Goal: Task Accomplishment & Management: Contribute content

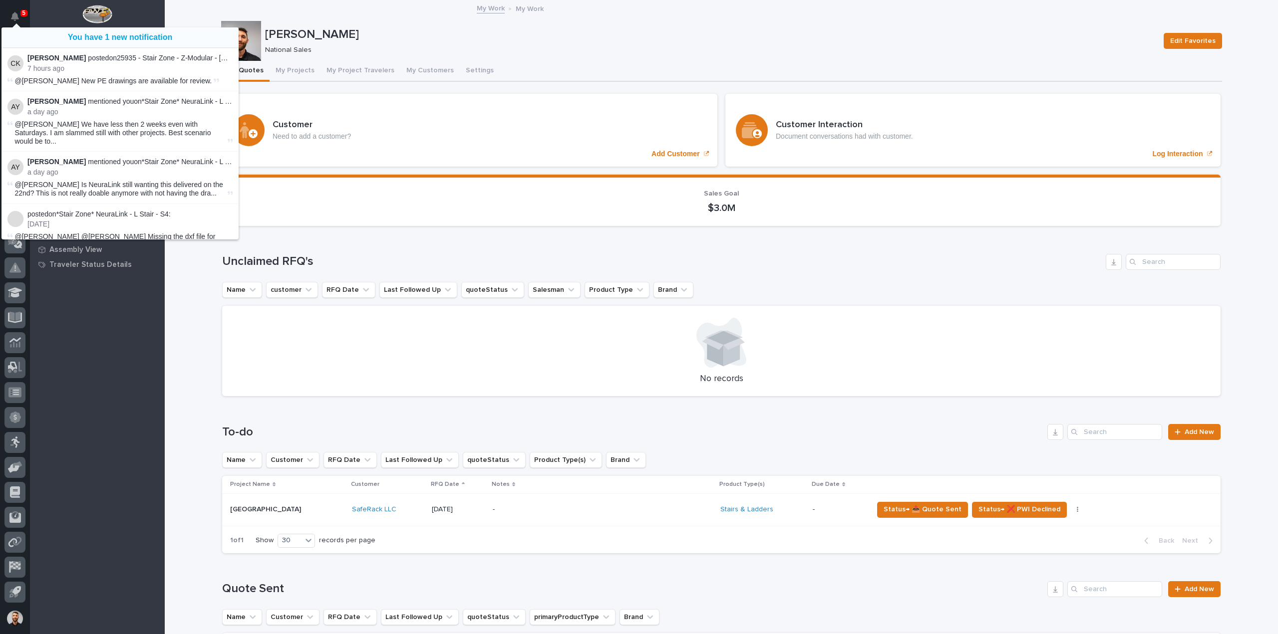
click at [465, 37] on p "[PERSON_NAME]" at bounding box center [710, 34] width 891 height 14
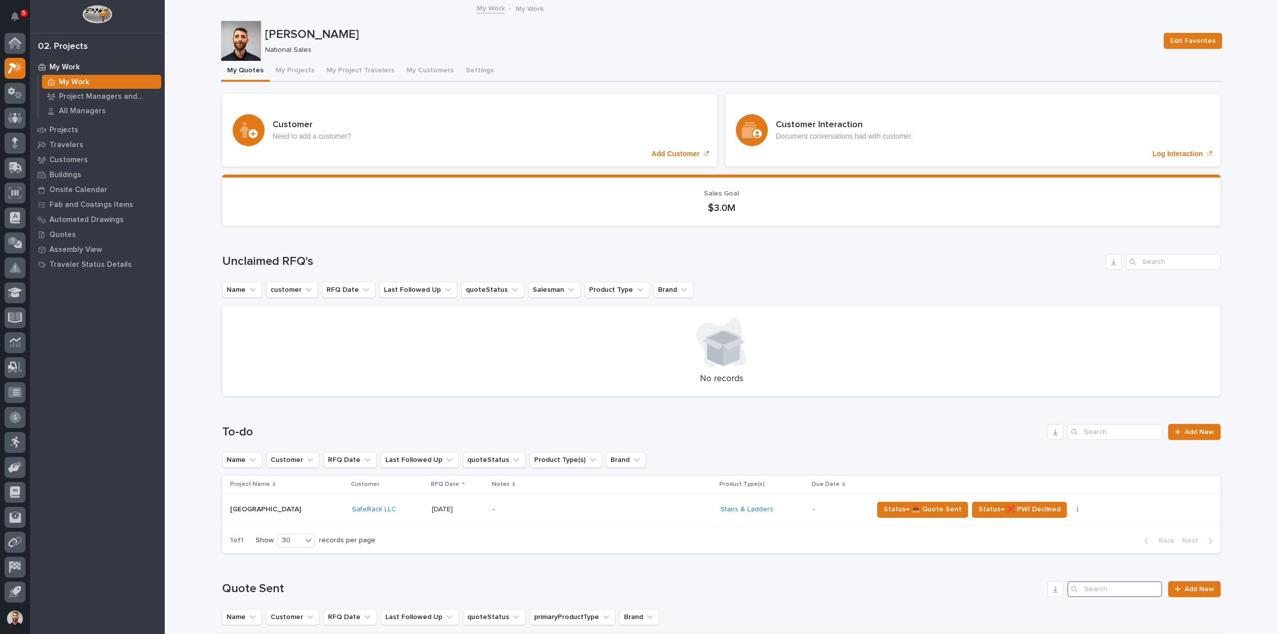
click at [1106, 582] on input "Search" at bounding box center [1114, 590] width 95 height 16
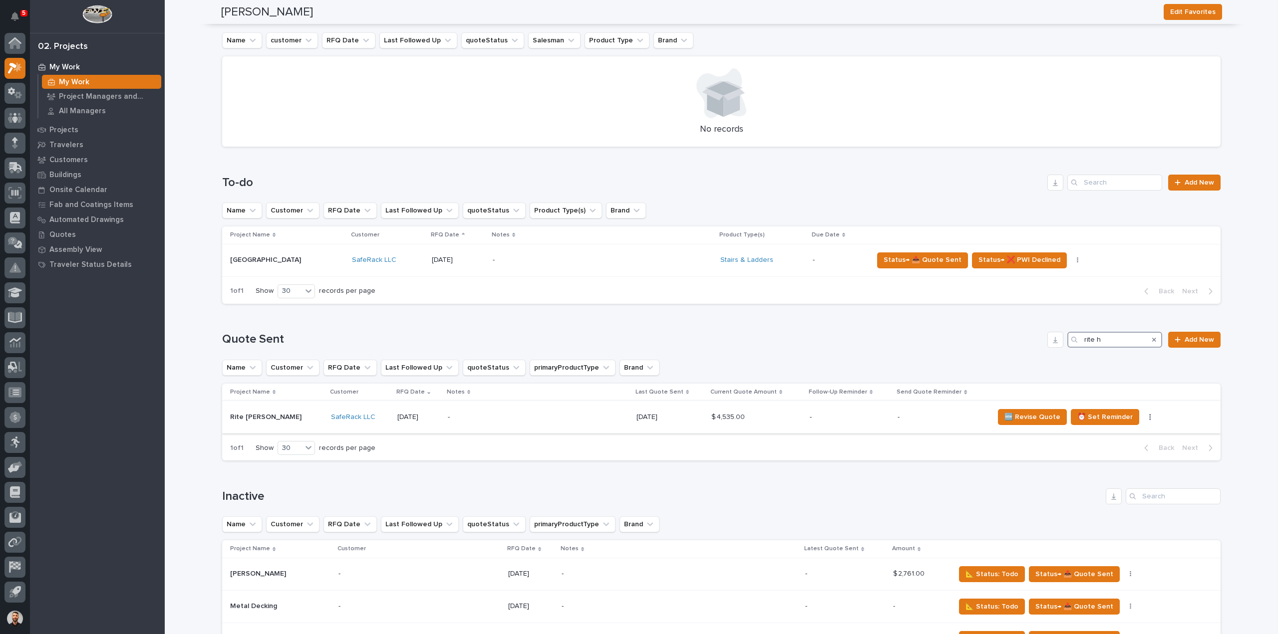
type input "rite h"
click at [936, 418] on p "-" at bounding box center [942, 417] width 88 height 8
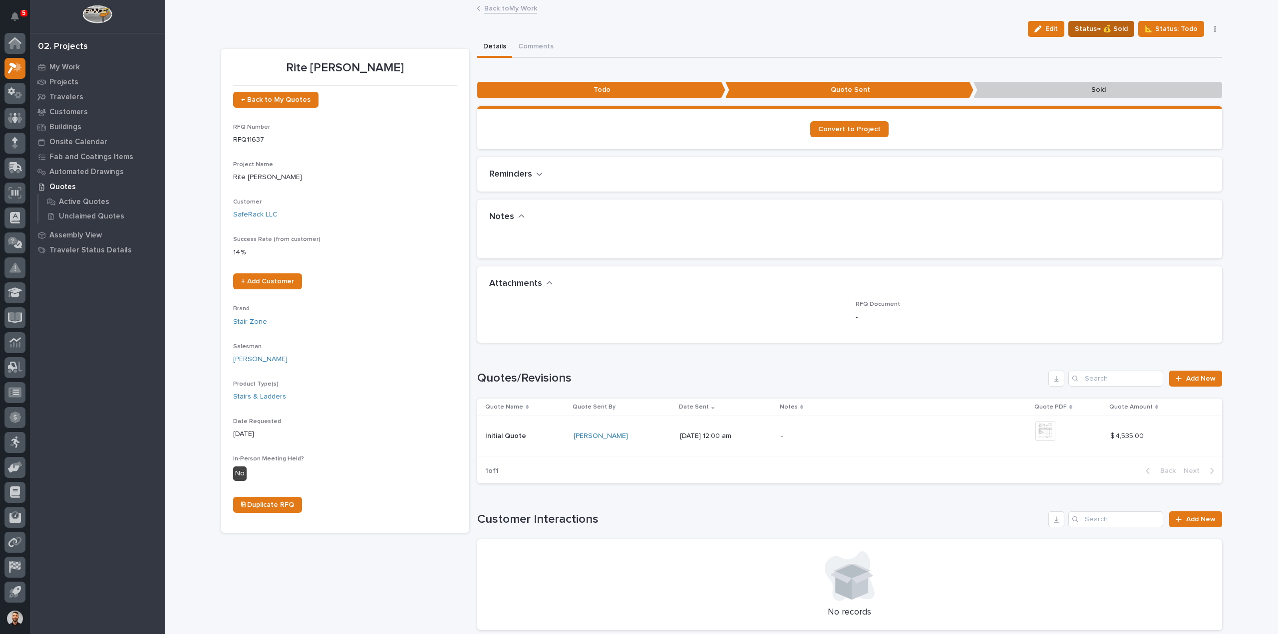
click at [1116, 32] on span "Status→ 💰 Sold" at bounding box center [1101, 29] width 53 height 12
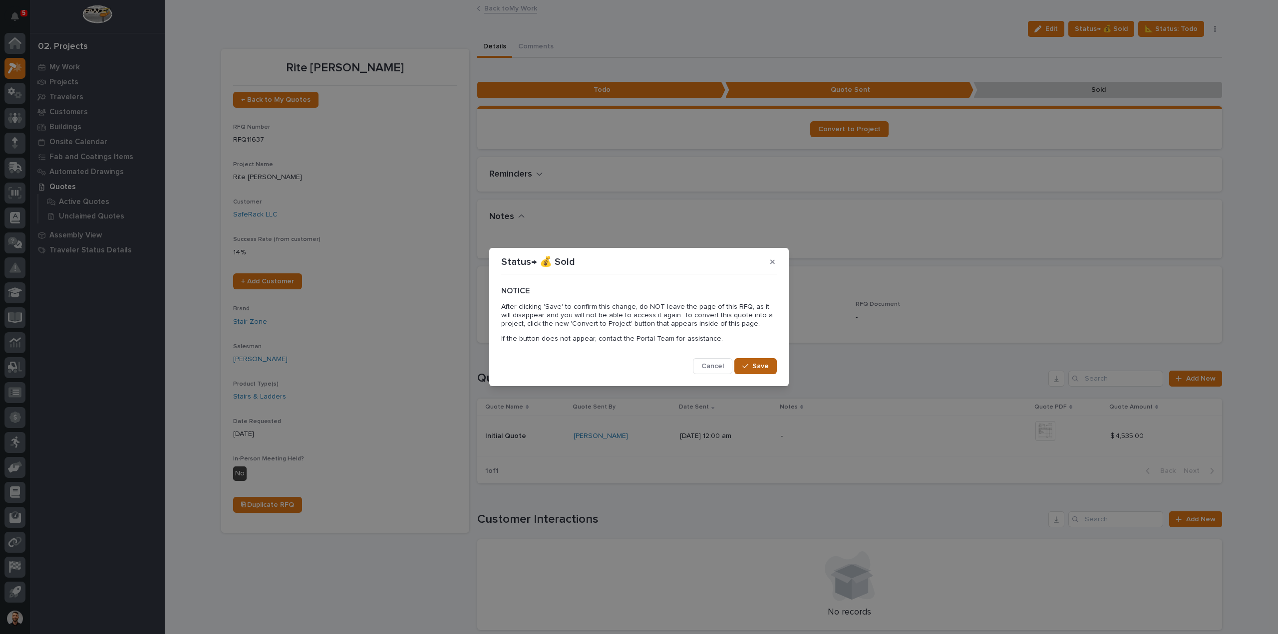
click at [770, 364] on button "Save" at bounding box center [755, 366] width 42 height 16
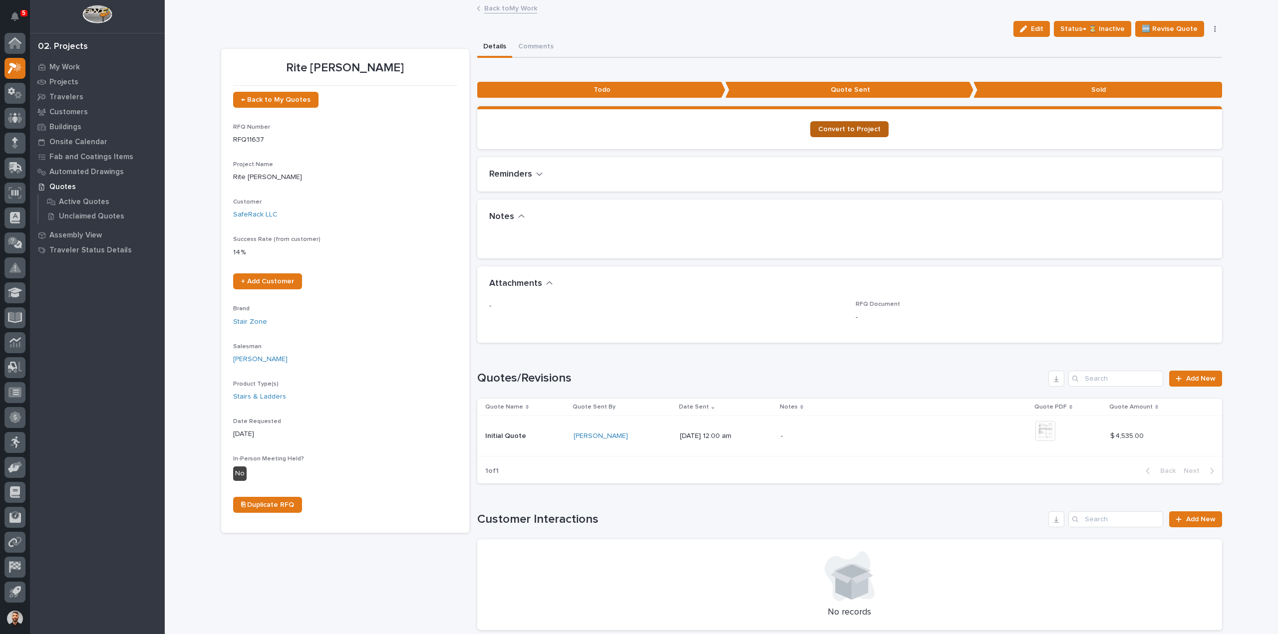
click at [852, 132] on span "Convert to Project" at bounding box center [849, 129] width 62 height 7
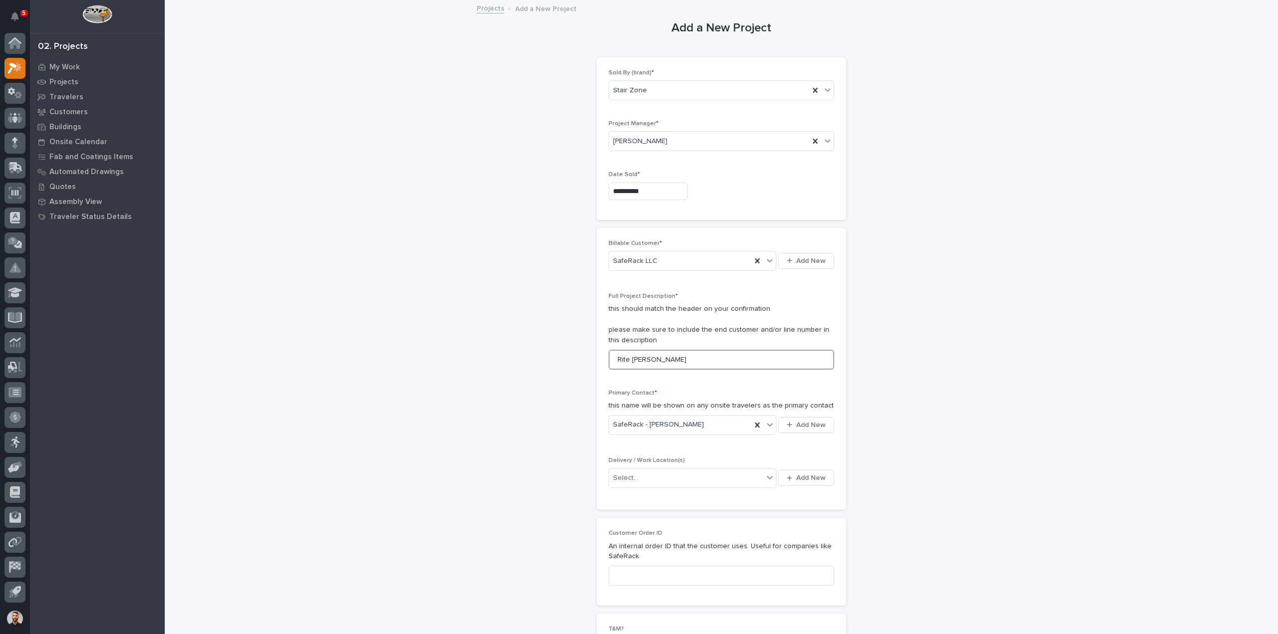
drag, startPoint x: 650, startPoint y: 361, endPoint x: 495, endPoint y: 353, distance: 155.5
type input "Arbon"
click at [636, 480] on div "Select..." at bounding box center [686, 478] width 154 height 16
click at [808, 474] on span "Add New" at bounding box center [810, 478] width 29 height 9
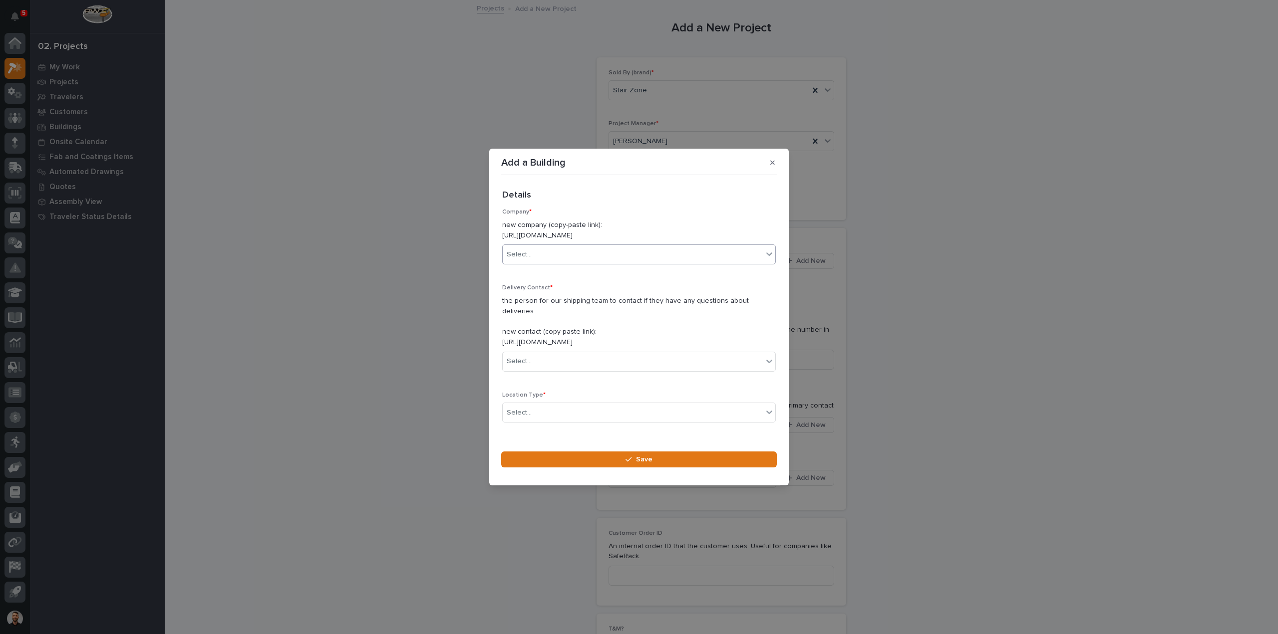
click at [551, 261] on div "Select..." at bounding box center [633, 255] width 260 height 16
type input "******"
click at [552, 283] on div "SafeRack LLC" at bounding box center [635, 279] width 265 height 17
click at [551, 361] on div "Select..." at bounding box center [633, 361] width 260 height 16
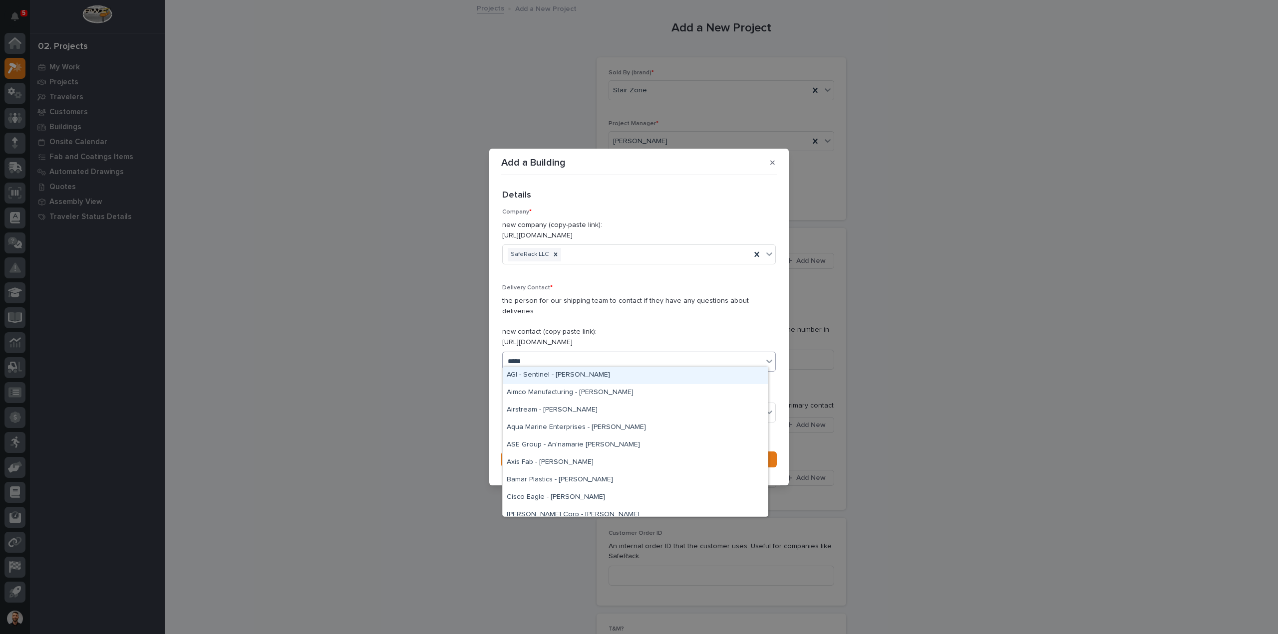
type input "******"
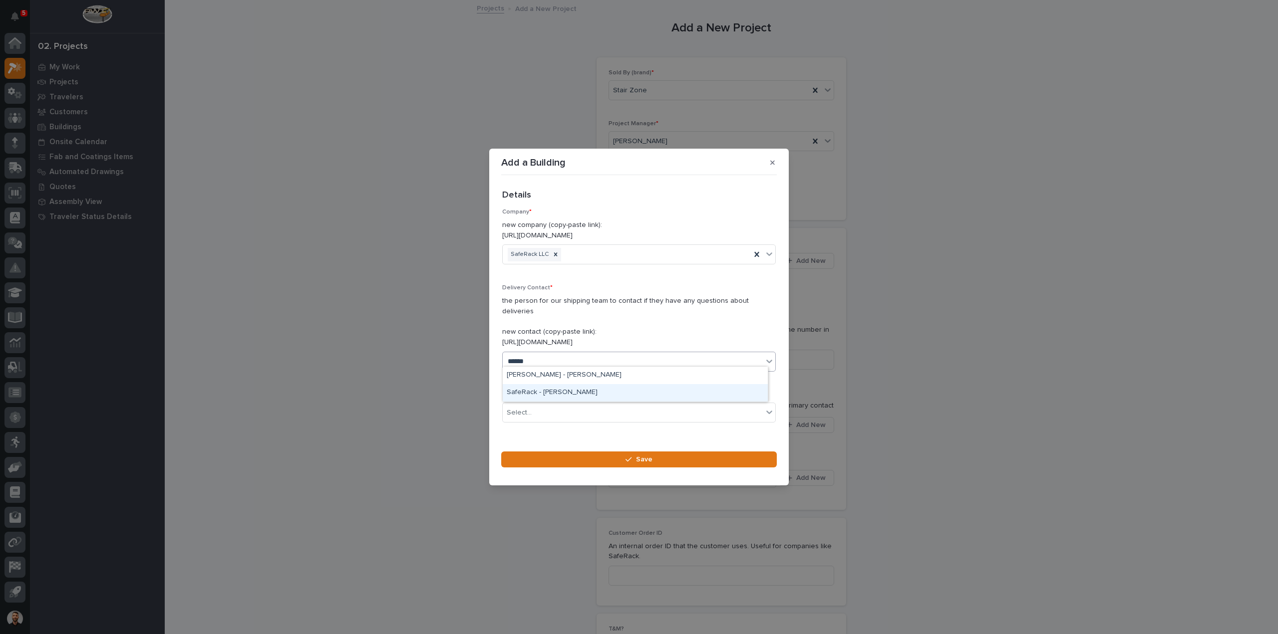
drag, startPoint x: 553, startPoint y: 382, endPoint x: 554, endPoint y: 391, distance: 9.0
click at [554, 391] on div "SafeRack - Marcus Jordan" at bounding box center [635, 392] width 265 height 17
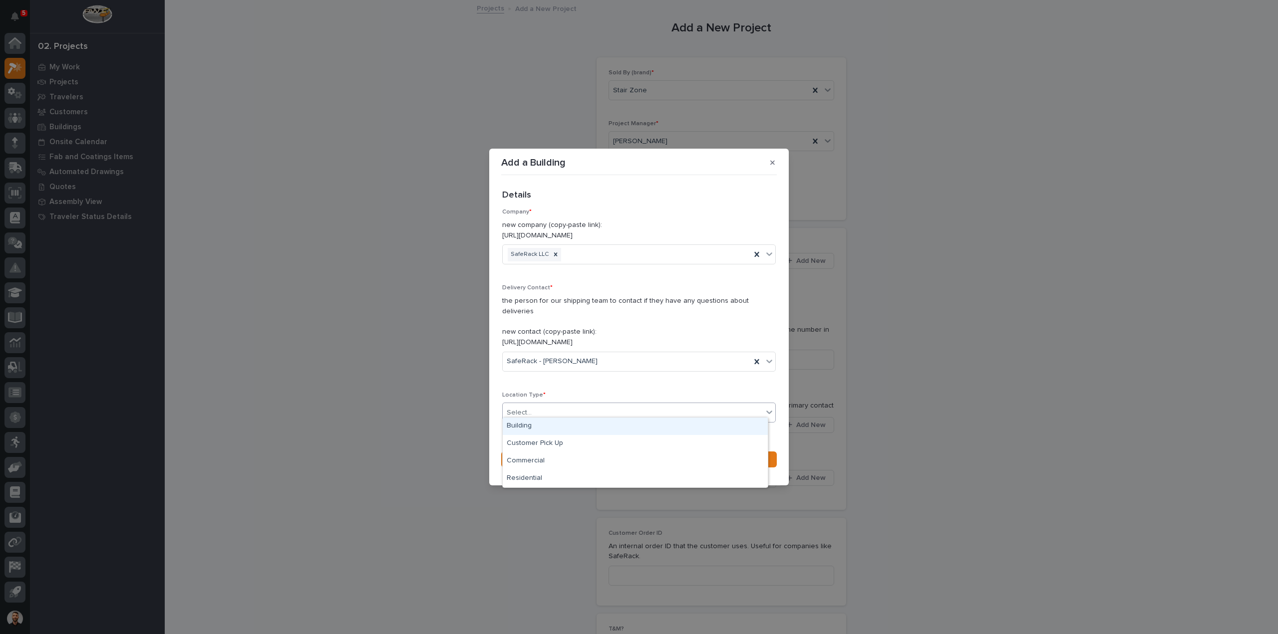
click at [599, 407] on div "Select..." at bounding box center [633, 413] width 260 height 16
click at [549, 427] on div "Building" at bounding box center [635, 426] width 265 height 17
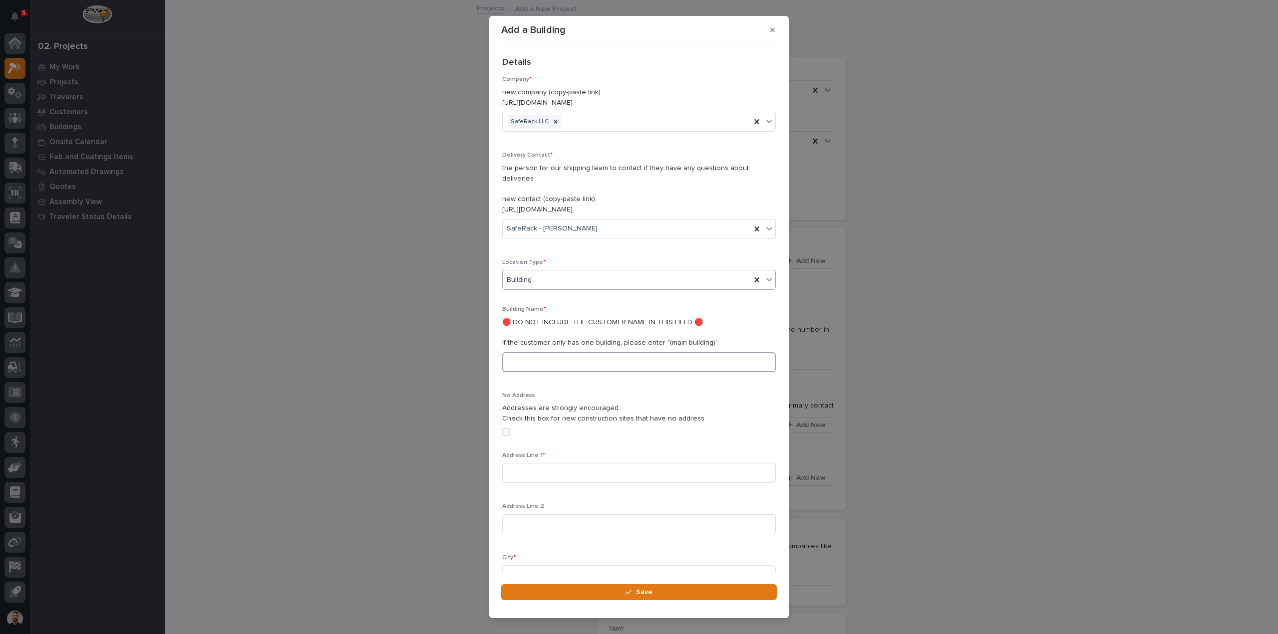
click at [536, 352] on input at bounding box center [639, 362] width 274 height 20
type input "AAFES Dan Daniel Distribution Center"
type input "231 Enterprise Drive"
type input "Newport News"
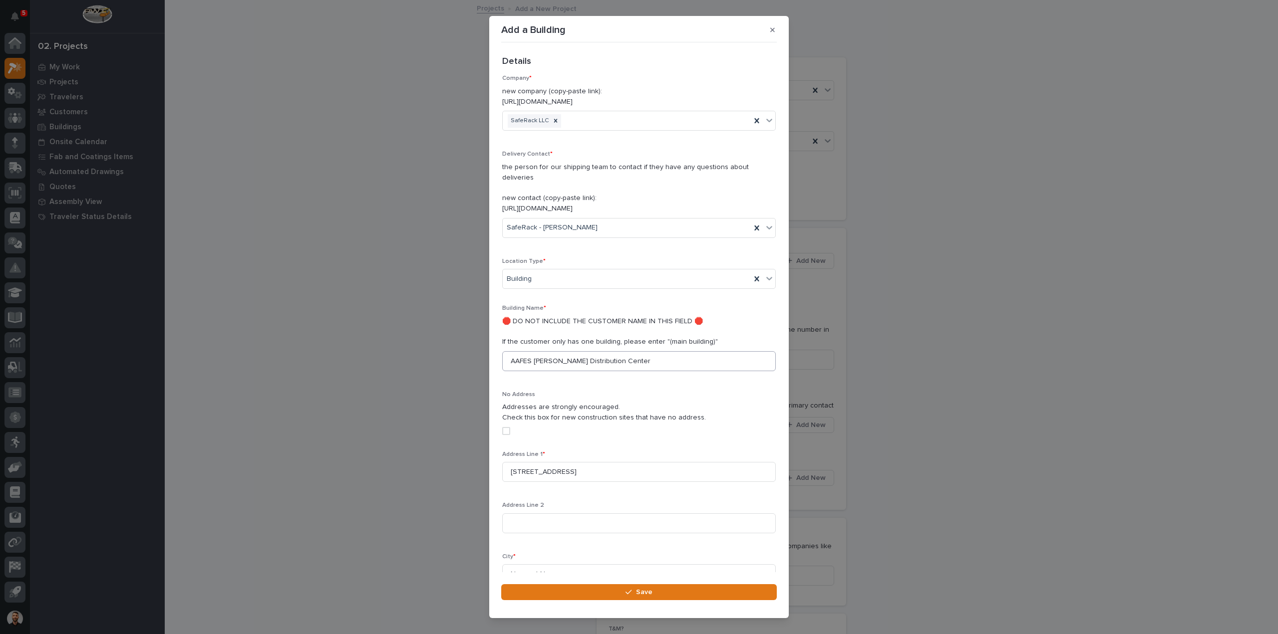
scroll to position [213, 0]
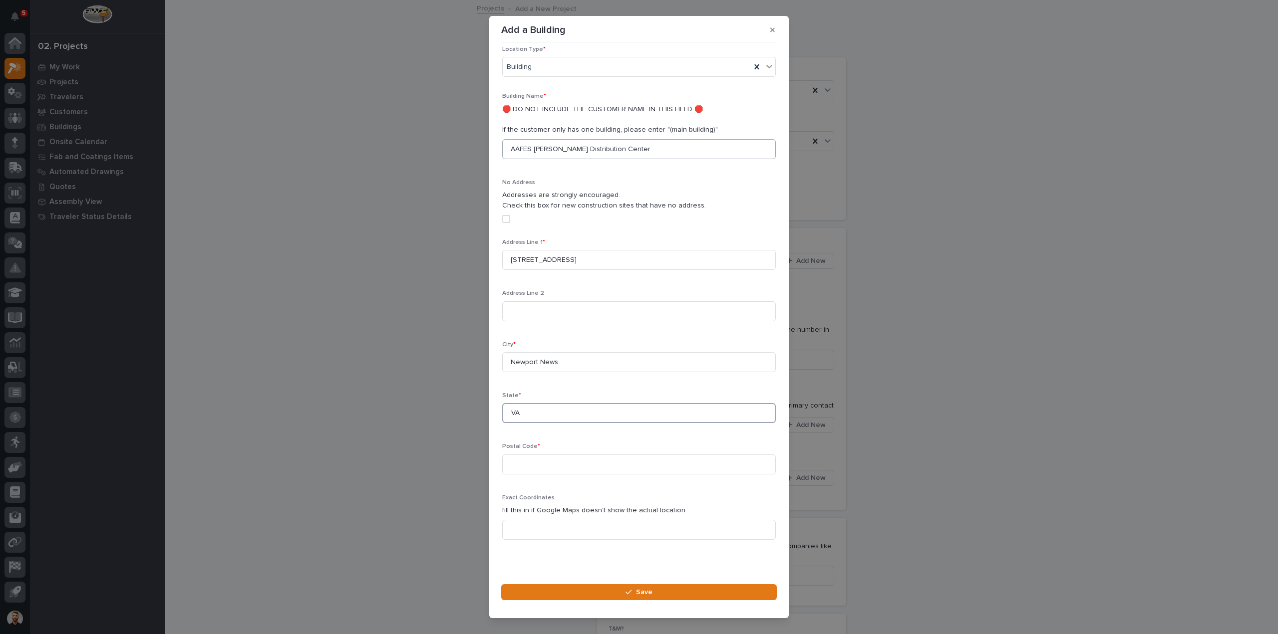
type input "VA"
type input "23603"
drag, startPoint x: 591, startPoint y: 587, endPoint x: 615, endPoint y: 487, distance: 103.2
click at [591, 588] on button "Save" at bounding box center [639, 593] width 276 height 16
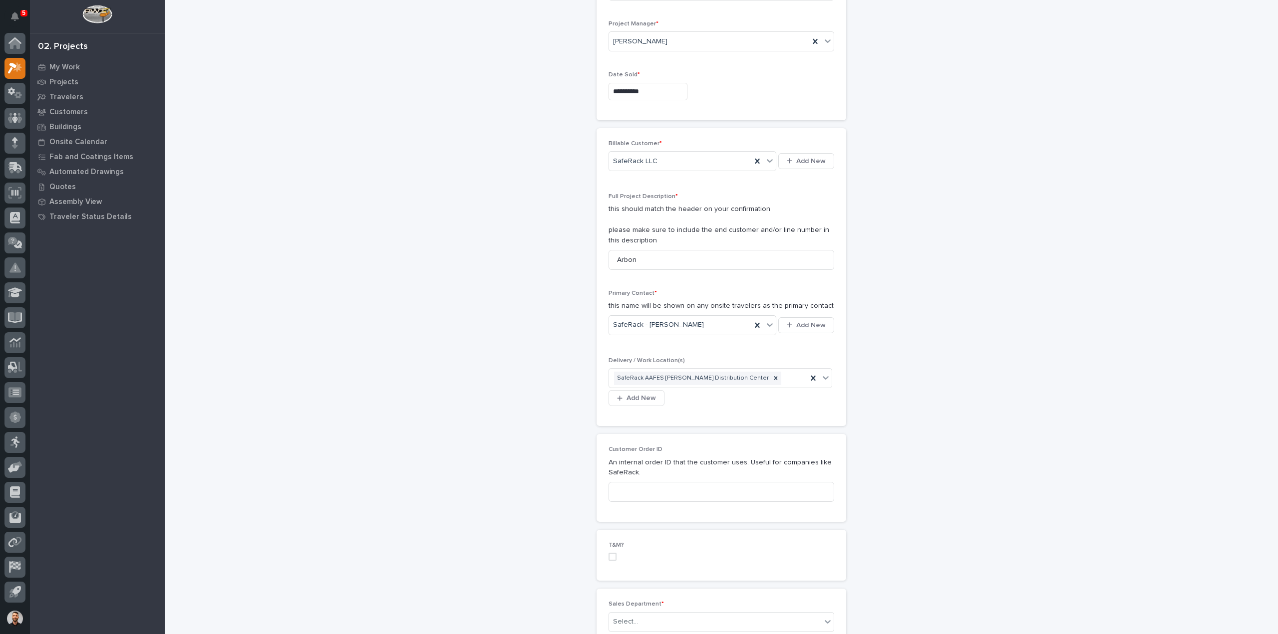
scroll to position [250, 0]
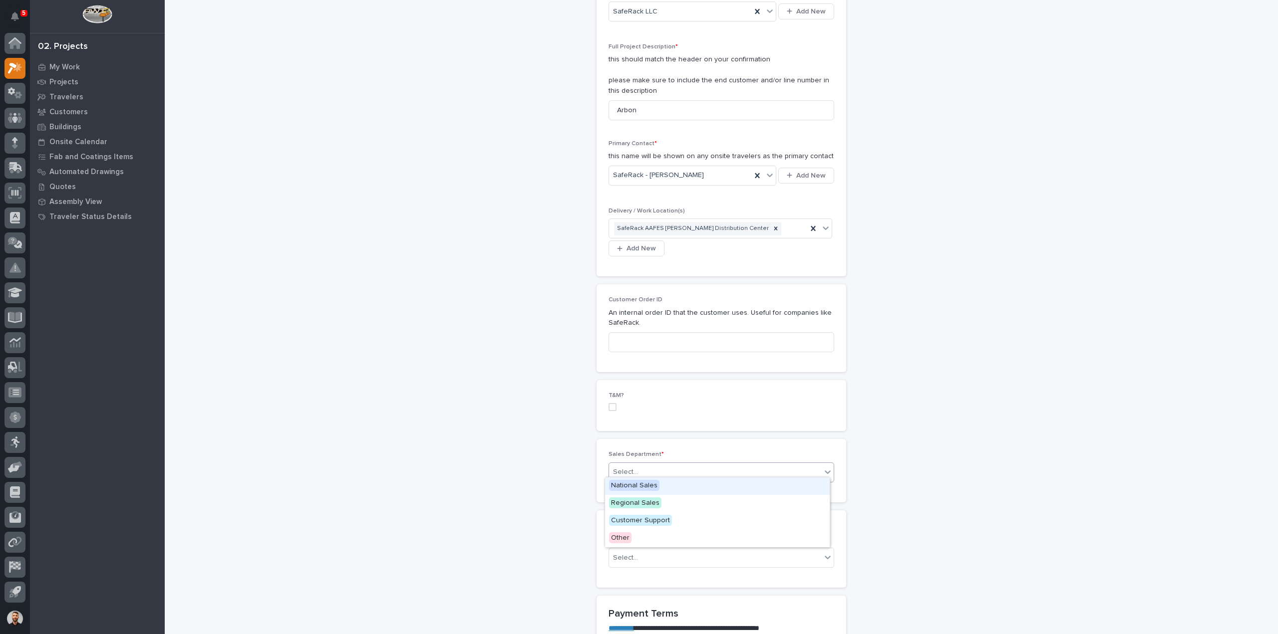
click at [646, 467] on div "Select..." at bounding box center [715, 472] width 212 height 16
click at [642, 486] on span "National Sales" at bounding box center [634, 485] width 50 height 11
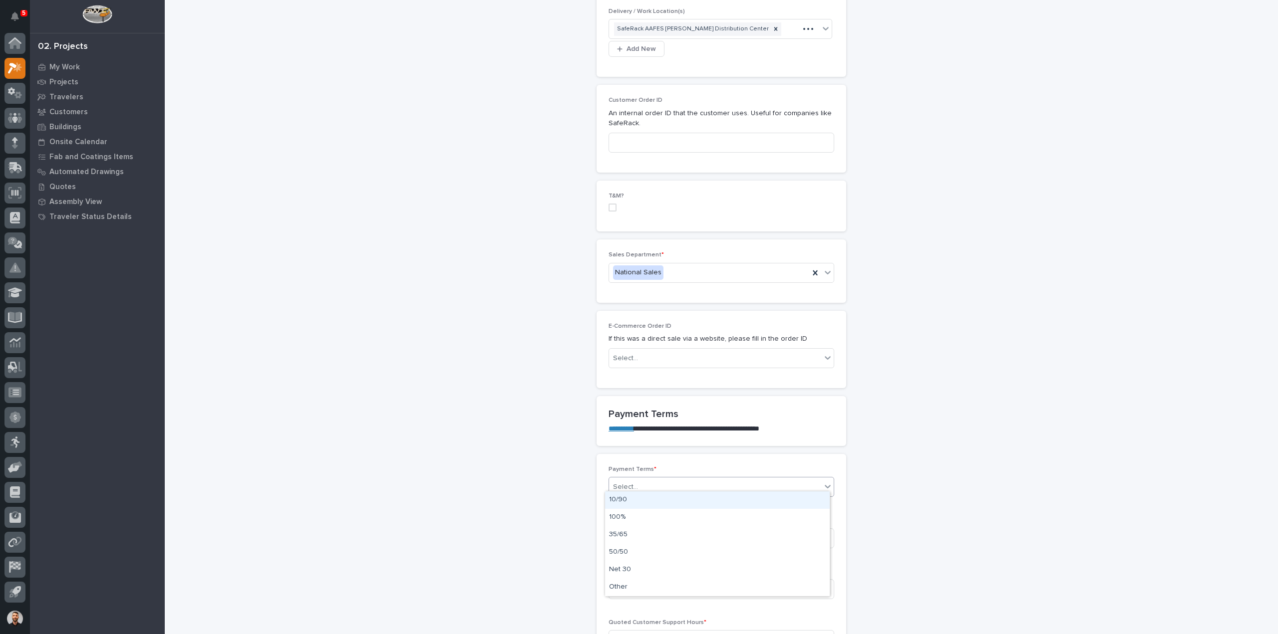
click at [656, 481] on div "Select..." at bounding box center [715, 487] width 212 height 16
click at [626, 483] on div "Select..." at bounding box center [625, 487] width 25 height 10
click at [623, 590] on div "Other" at bounding box center [717, 587] width 225 height 17
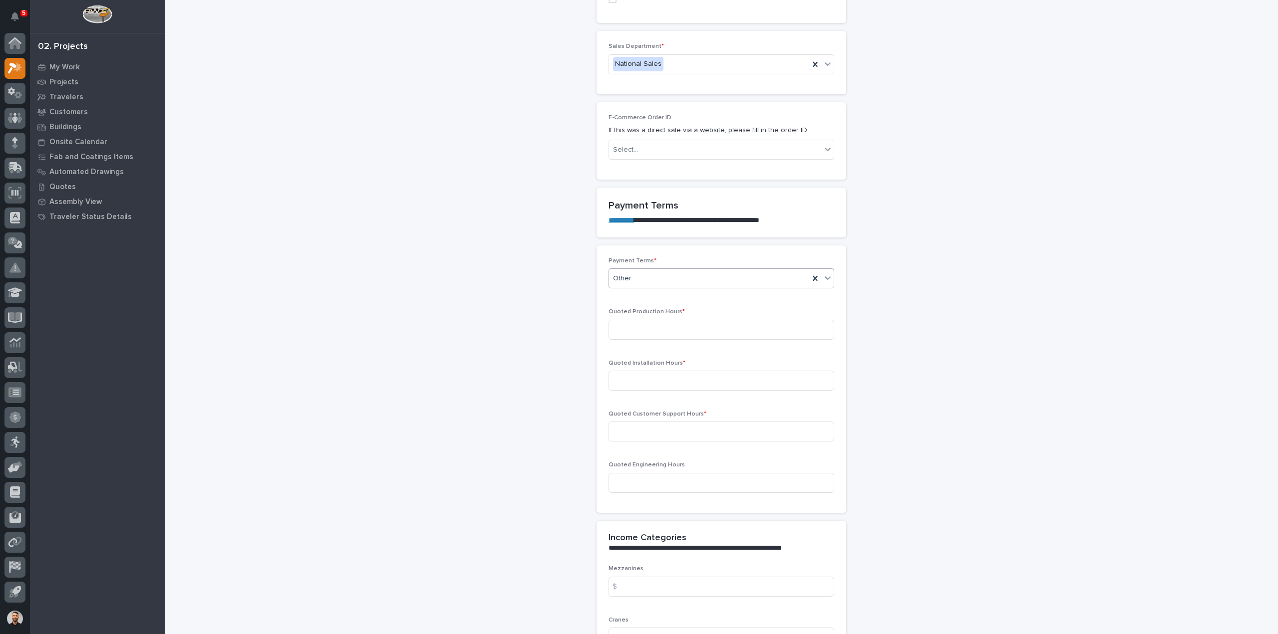
scroll to position [699, 0]
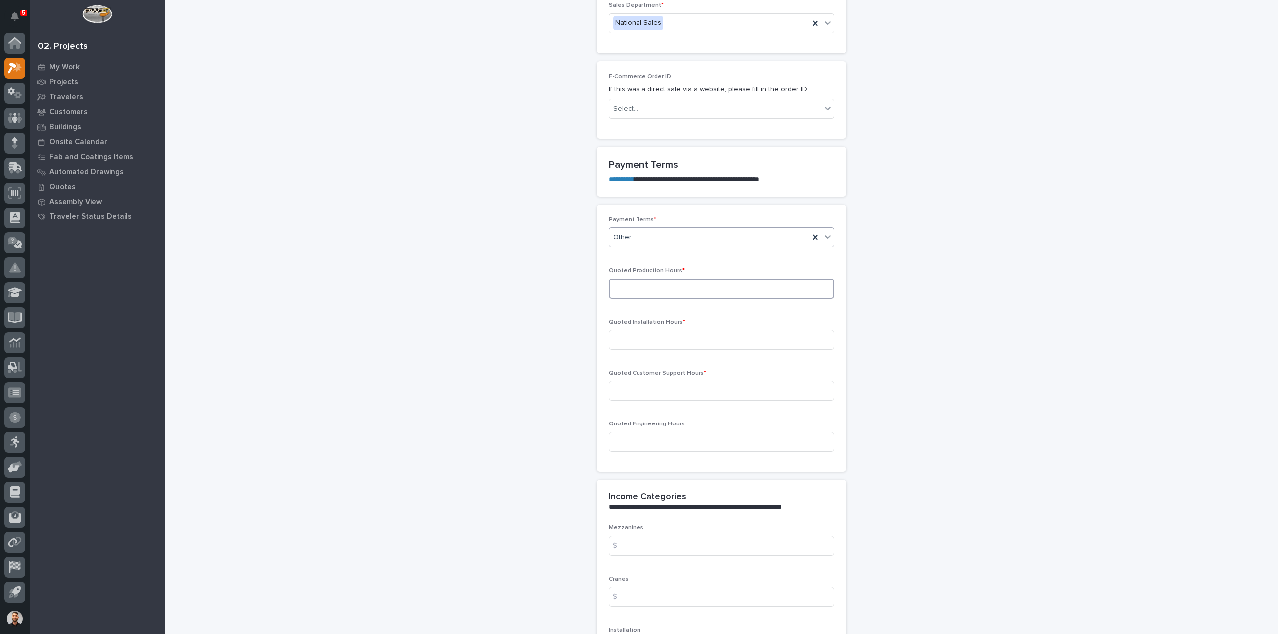
click at [668, 284] on input at bounding box center [721, 289] width 226 height 20
click at [660, 282] on input at bounding box center [721, 289] width 226 height 20
type input "22"
click at [646, 341] on input at bounding box center [721, 340] width 226 height 20
type input "0"
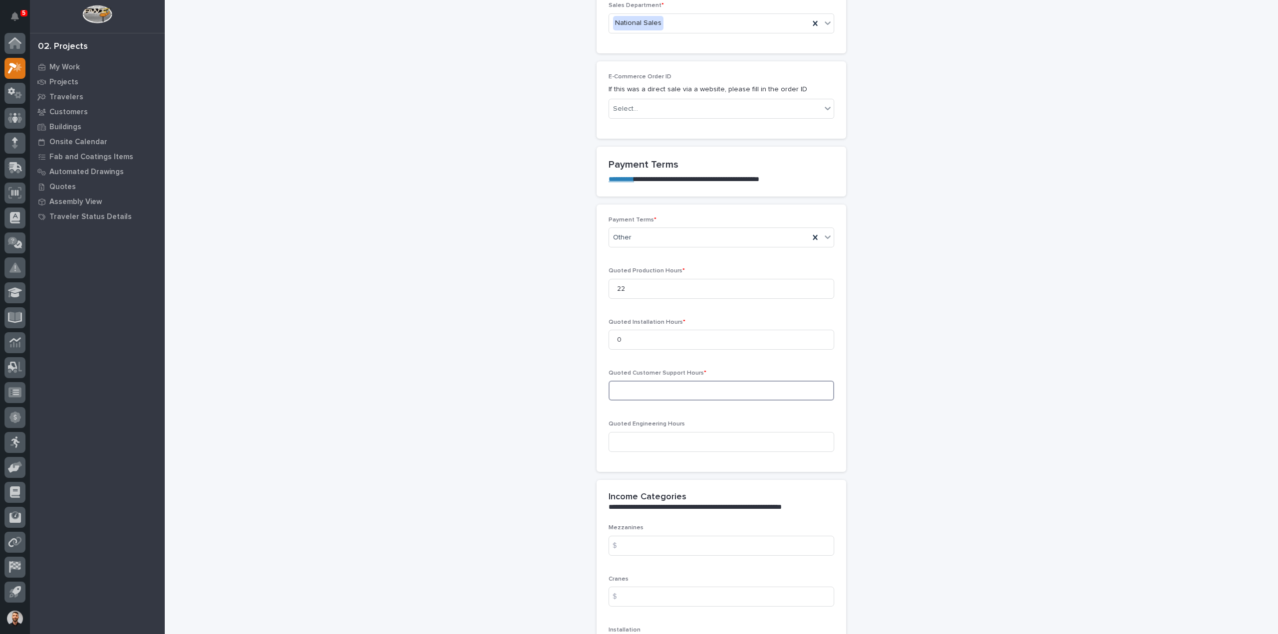
click at [639, 381] on input at bounding box center [721, 391] width 226 height 20
type input "0"
click at [657, 437] on input at bounding box center [721, 442] width 226 height 20
click at [634, 536] on input at bounding box center [721, 546] width 226 height 20
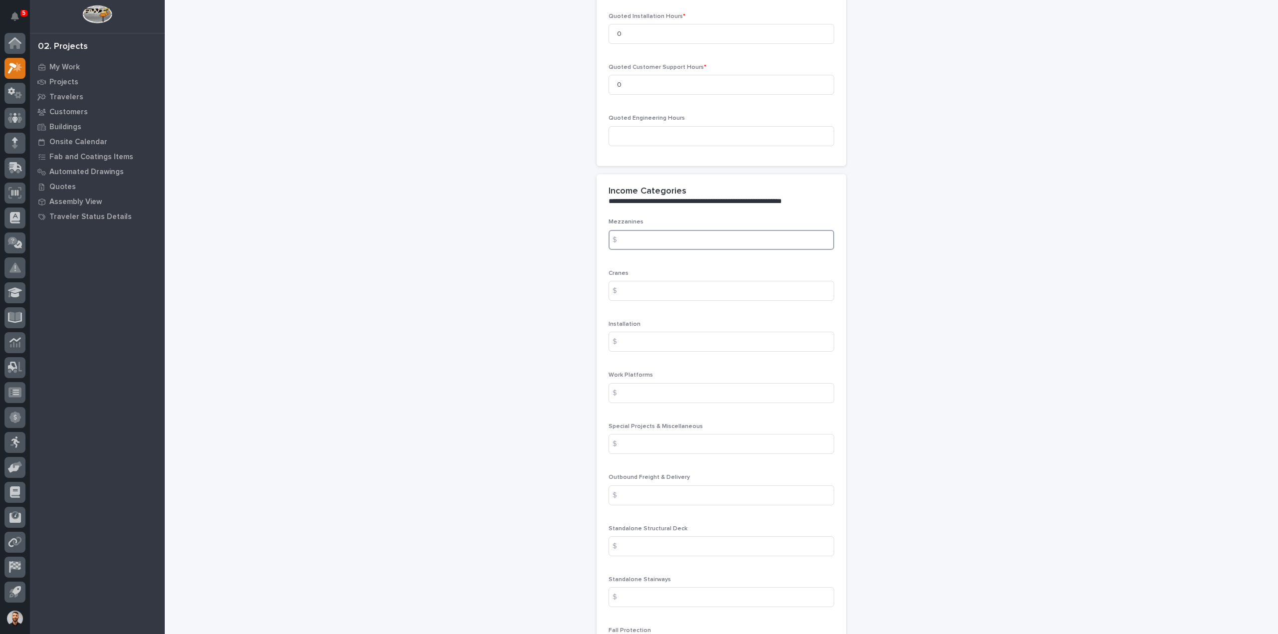
scroll to position [1148, 0]
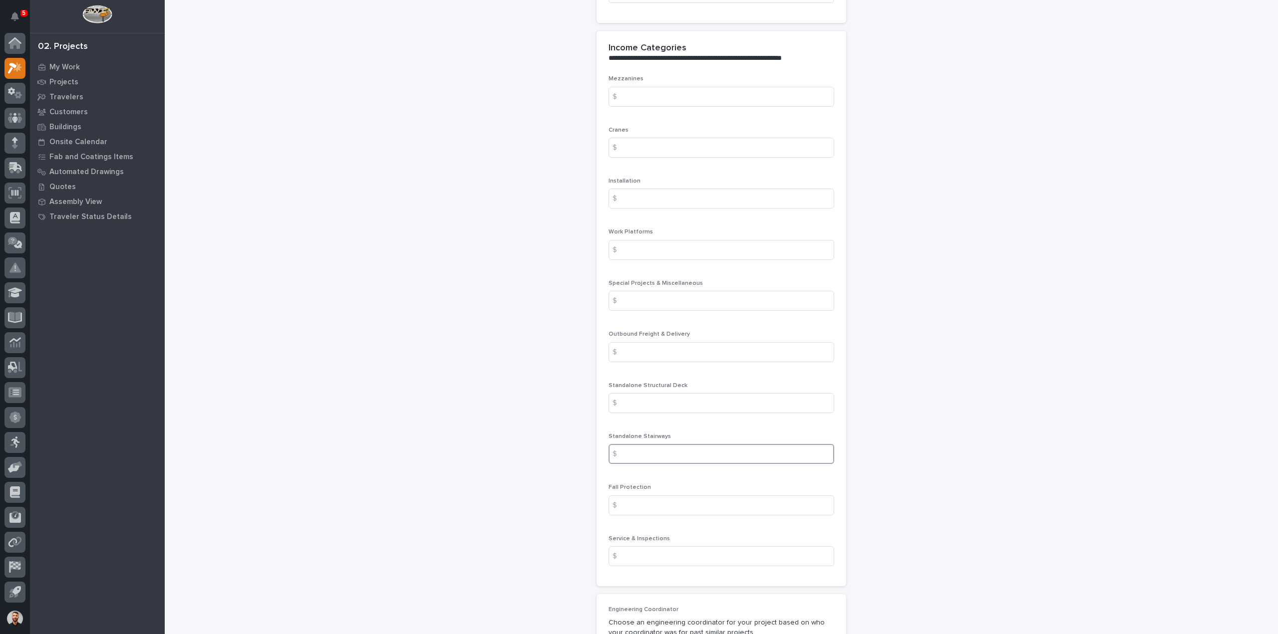
click at [662, 447] on input at bounding box center [721, 454] width 226 height 20
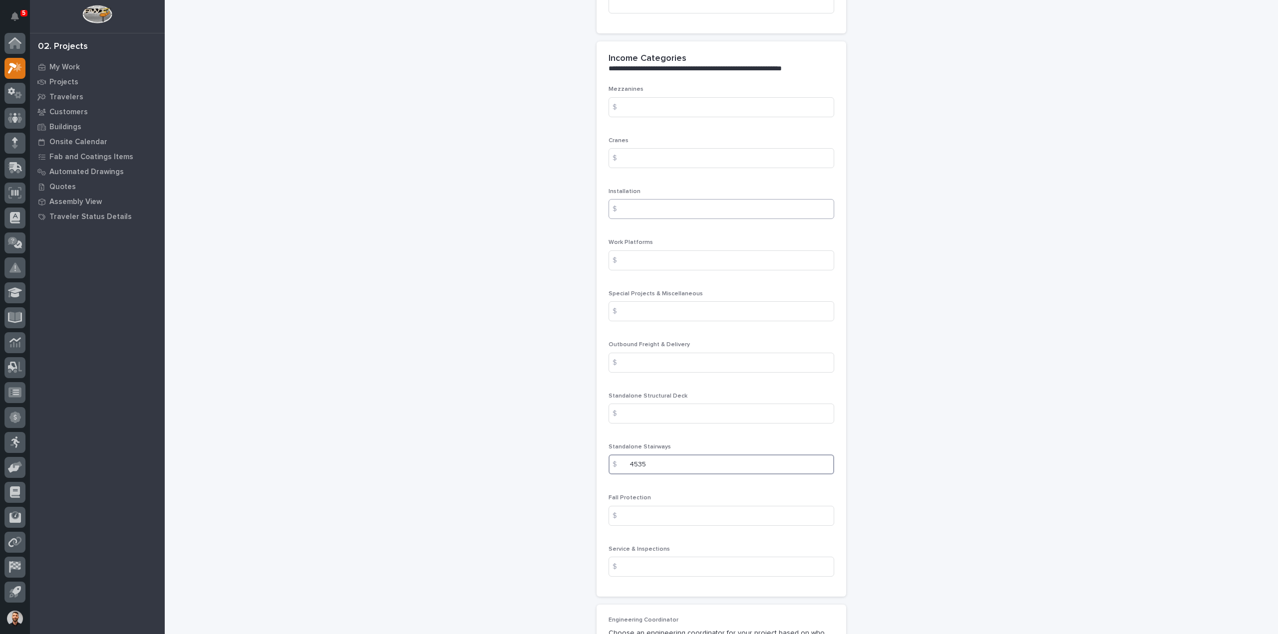
scroll to position [1248, 0]
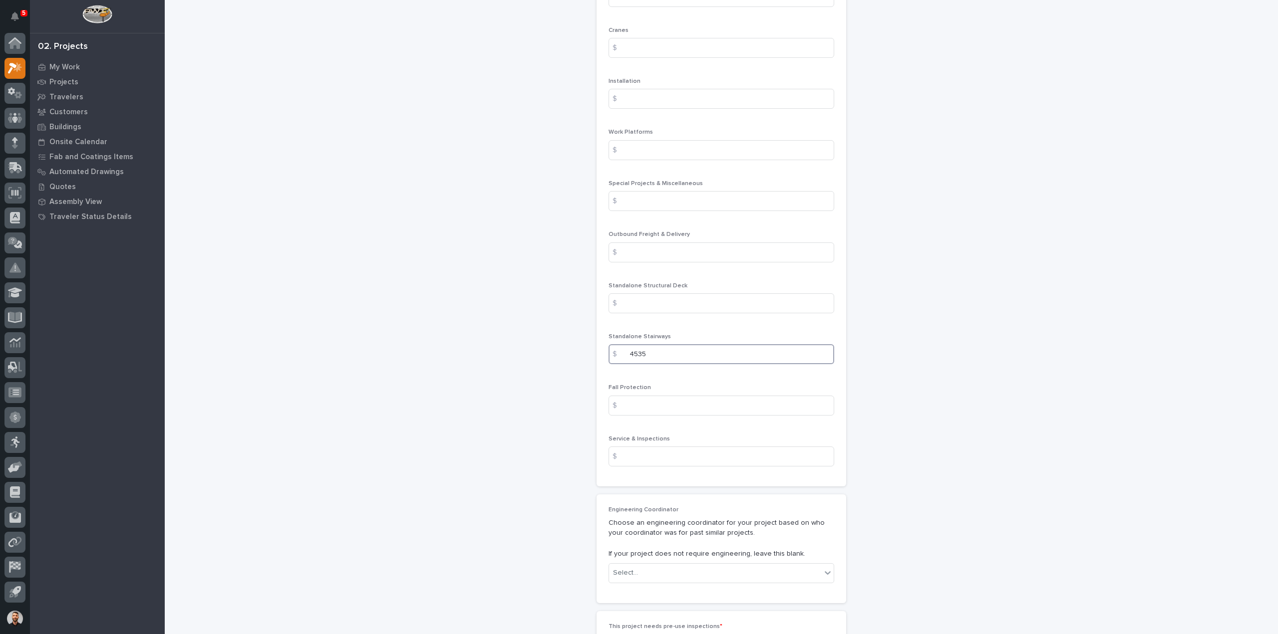
drag, startPoint x: 700, startPoint y: 344, endPoint x: 396, endPoint y: 339, distance: 304.0
type input "3972"
click at [635, 243] on input at bounding box center [721, 253] width 226 height 20
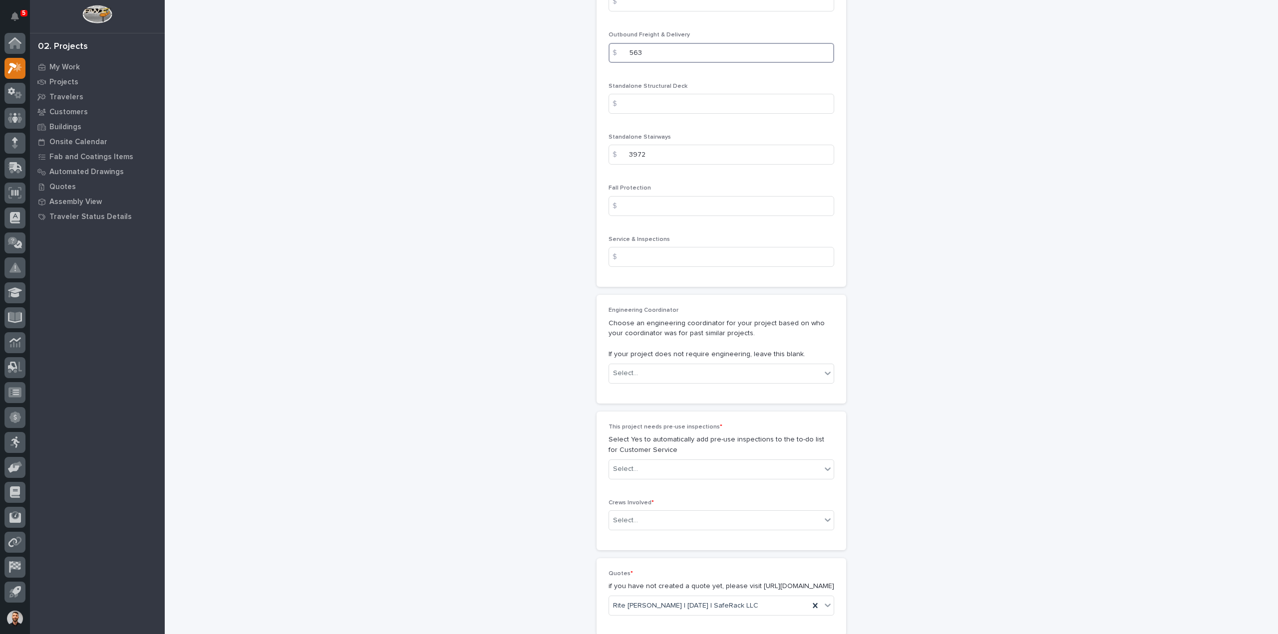
scroll to position [1498, 0]
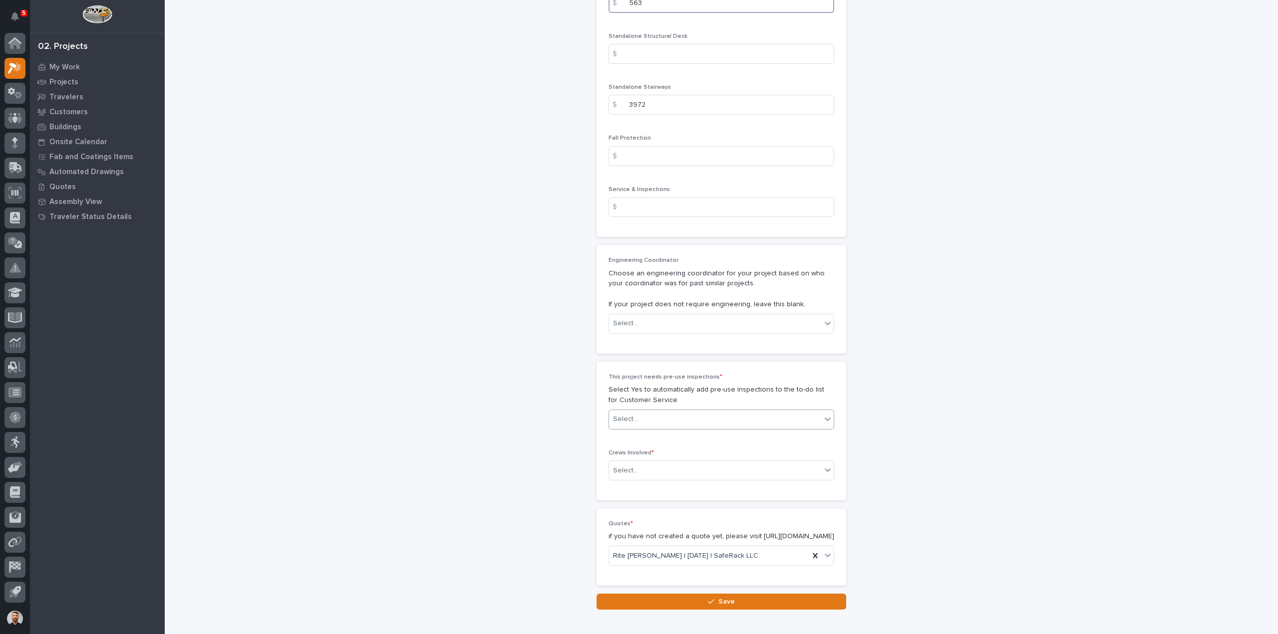
type input "563"
click at [721, 417] on div "Select..." at bounding box center [715, 419] width 212 height 16
click at [686, 451] on div "No" at bounding box center [717, 449] width 225 height 17
click at [682, 463] on div "Select..." at bounding box center [715, 471] width 212 height 16
click at [637, 483] on div "Production" at bounding box center [717, 482] width 225 height 17
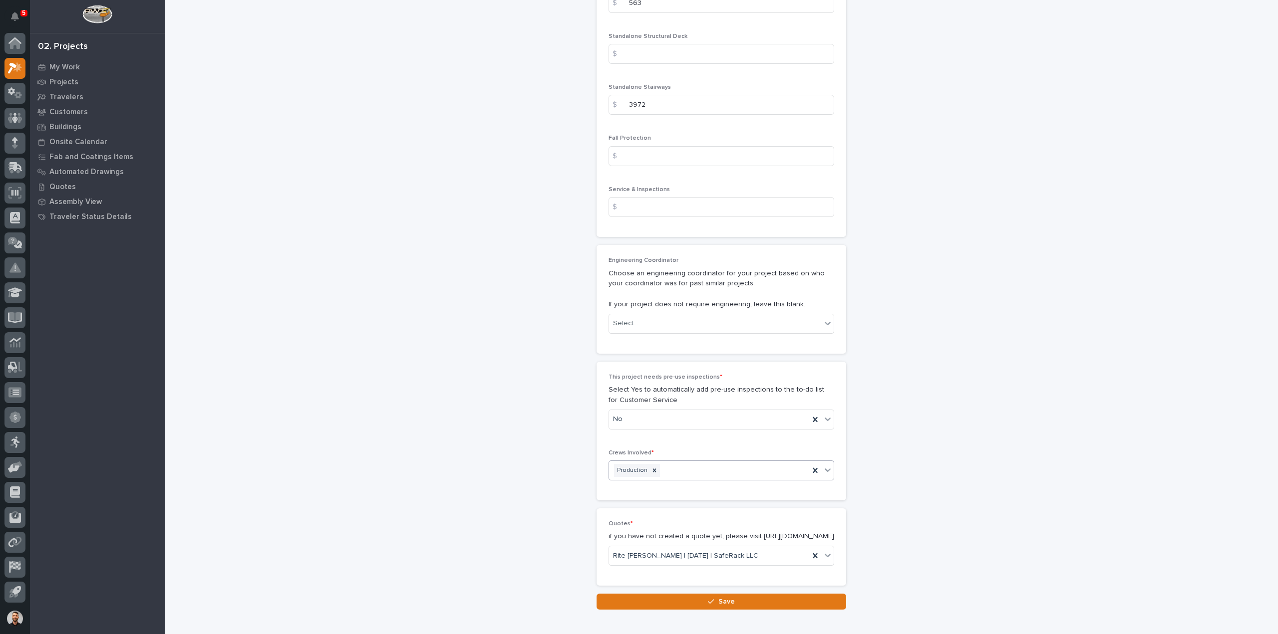
click at [693, 601] on button "Save" at bounding box center [722, 602] width 250 height 16
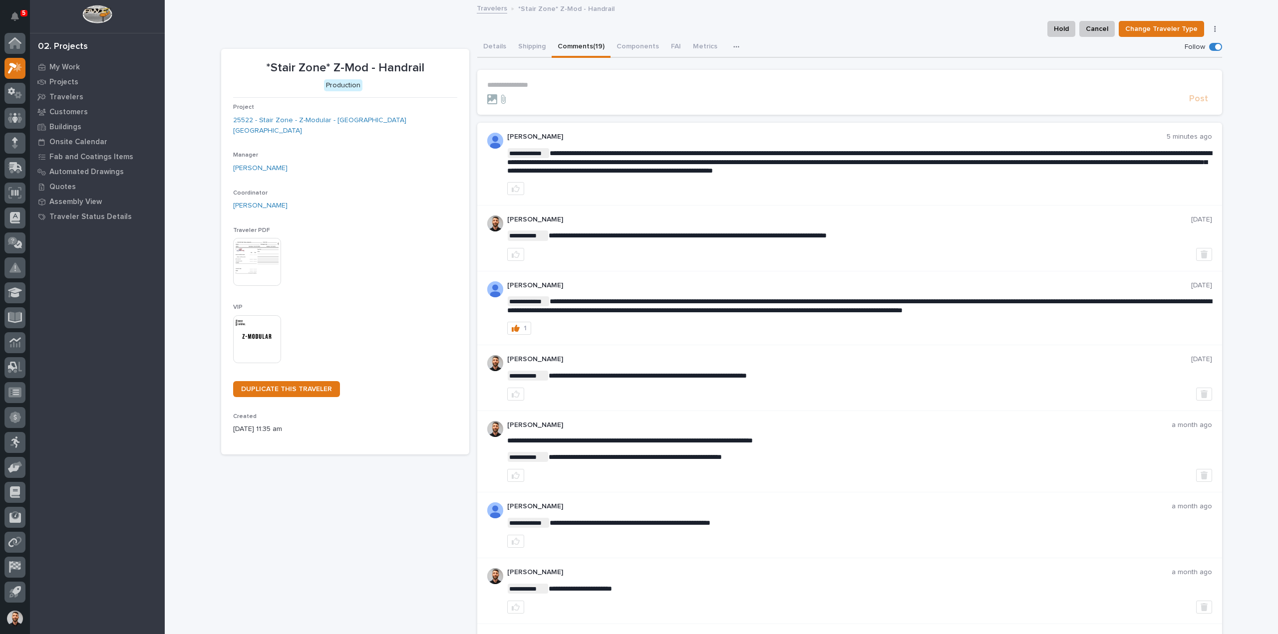
click at [579, 86] on p "**********" at bounding box center [849, 85] width 725 height 8
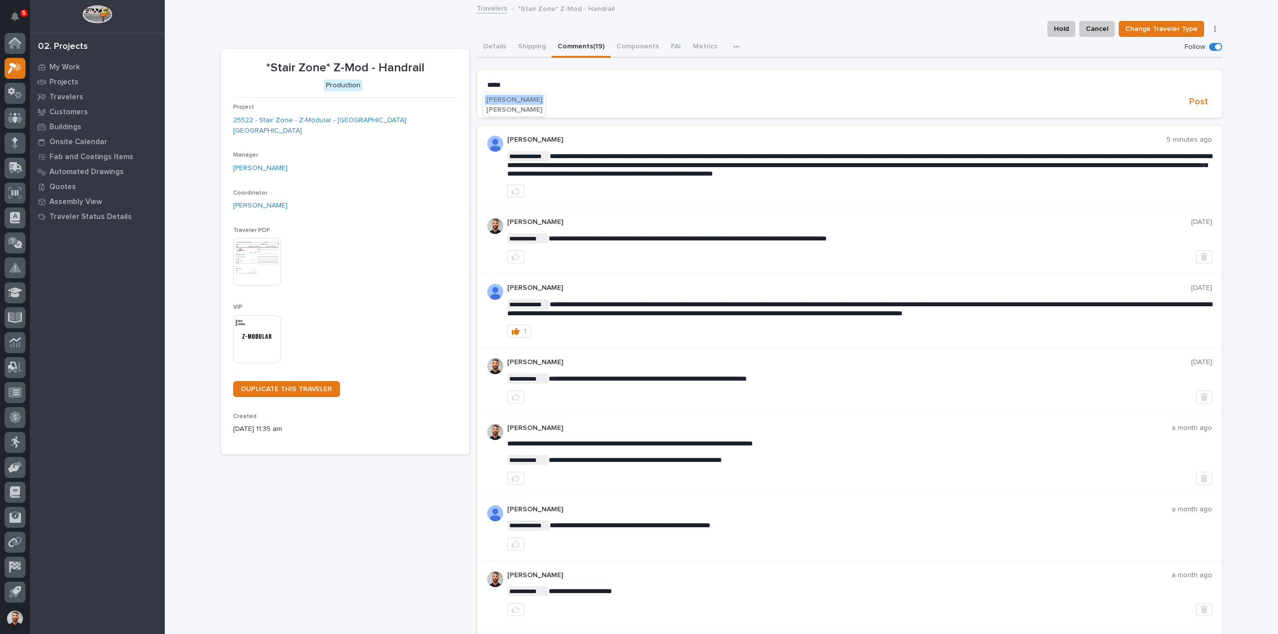
click at [515, 97] on span "Adam Yutzy" at bounding box center [514, 99] width 56 height 7
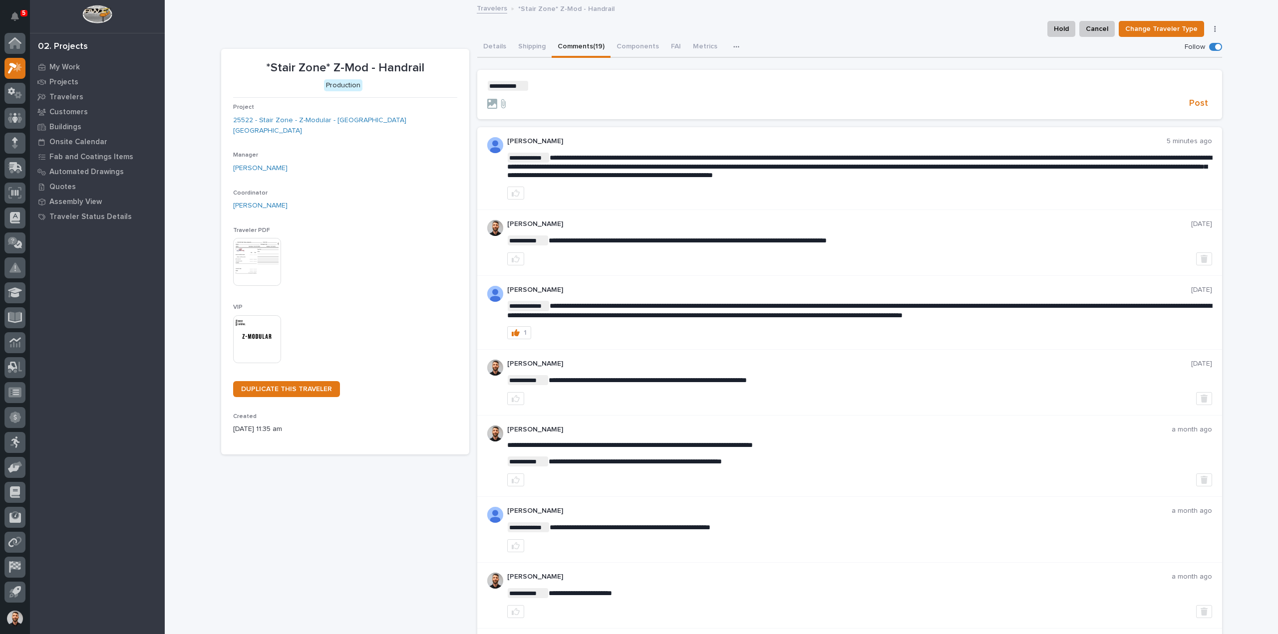
click at [568, 89] on p "**********" at bounding box center [849, 86] width 725 height 10
click at [499, 40] on button "Details" at bounding box center [494, 47] width 35 height 21
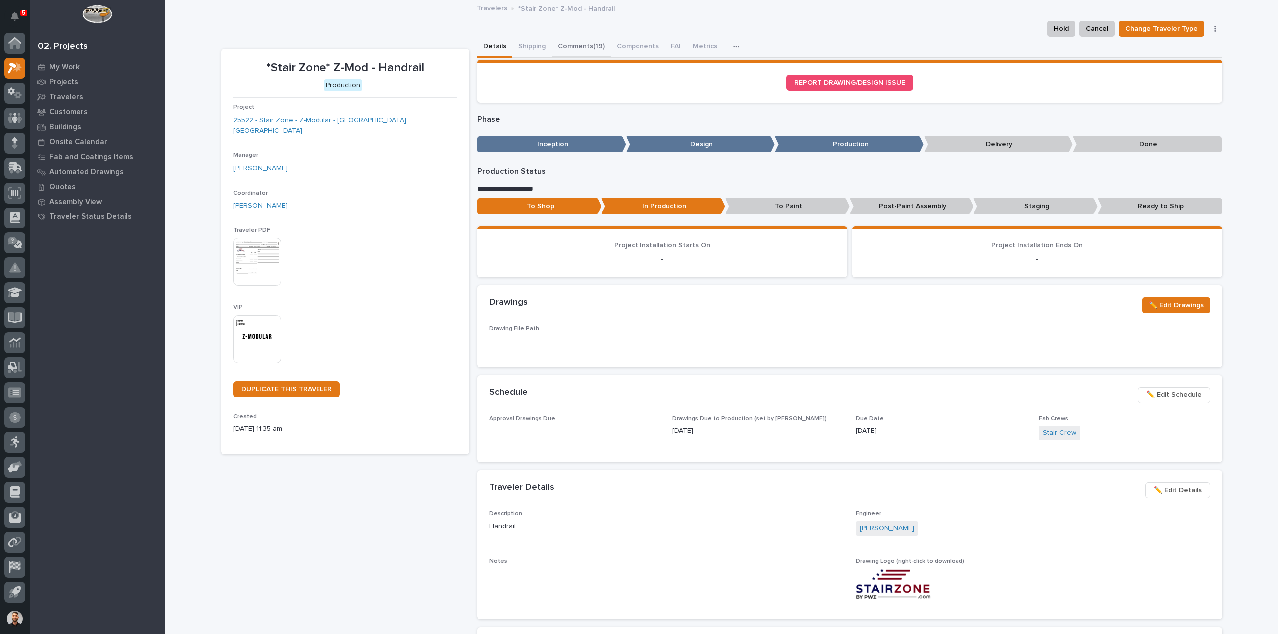
click at [583, 48] on button "Comments (19)" at bounding box center [581, 47] width 59 height 21
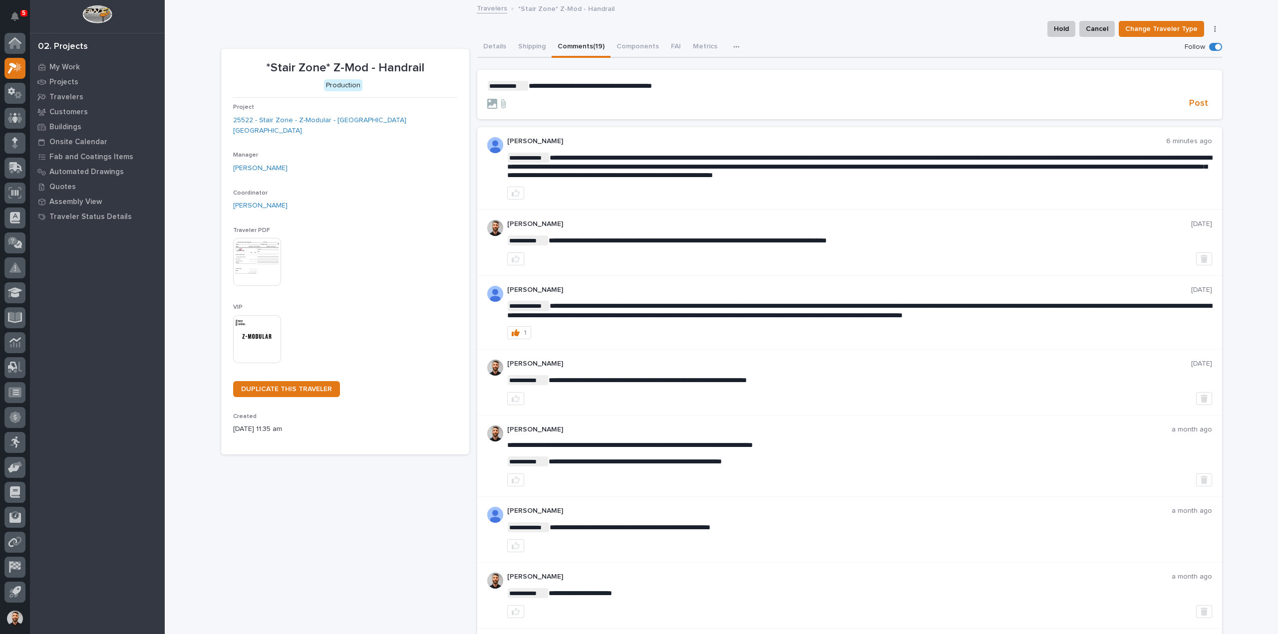
click at [863, 85] on p "**********" at bounding box center [849, 86] width 725 height 10
click at [744, 82] on span "**********" at bounding box center [679, 85] width 300 height 7
click at [1198, 96] on form "**********" at bounding box center [849, 95] width 725 height 29
click at [1198, 101] on span "Post" at bounding box center [1198, 103] width 19 height 11
